Goal: Task Accomplishment & Management: Manage account settings

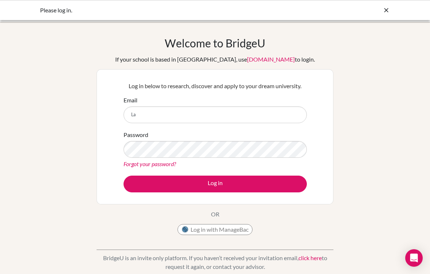
type input "L"
type input "laugh.gensin@gmail.com"
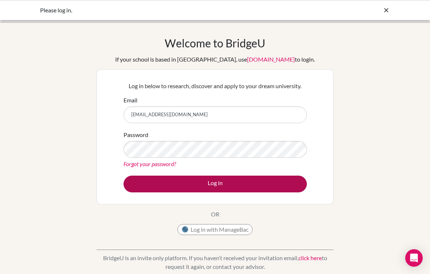
click at [276, 189] on button "Log in" at bounding box center [214, 184] width 183 height 17
click at [281, 182] on button "Log in" at bounding box center [214, 184] width 183 height 17
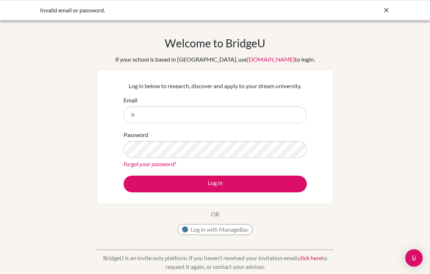
type input "l"
type input "t"
type input "g25t.homma199@gmail.com"
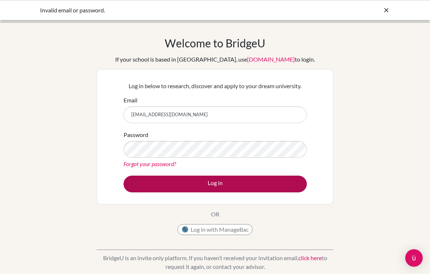
click at [283, 187] on button "Log in" at bounding box center [214, 184] width 183 height 17
click at [281, 182] on button "Log in" at bounding box center [214, 184] width 183 height 17
click at [287, 176] on button "Log in" at bounding box center [214, 184] width 183 height 17
